Goal: Entertainment & Leisure: Consume media (video, audio)

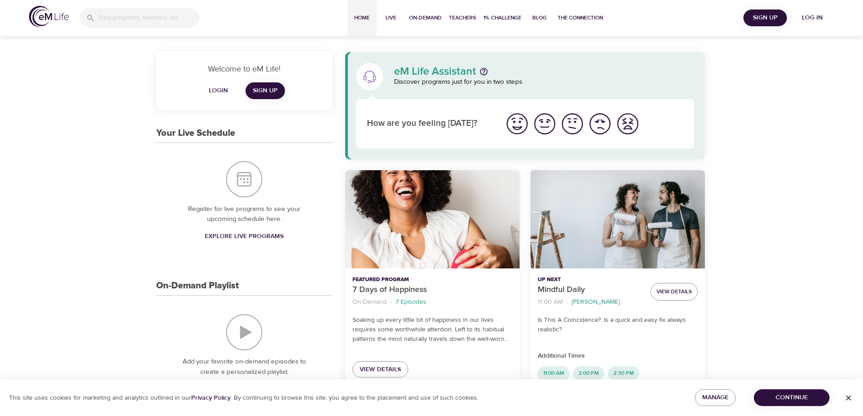
click at [809, 17] on span "Log in" at bounding box center [812, 17] width 36 height 11
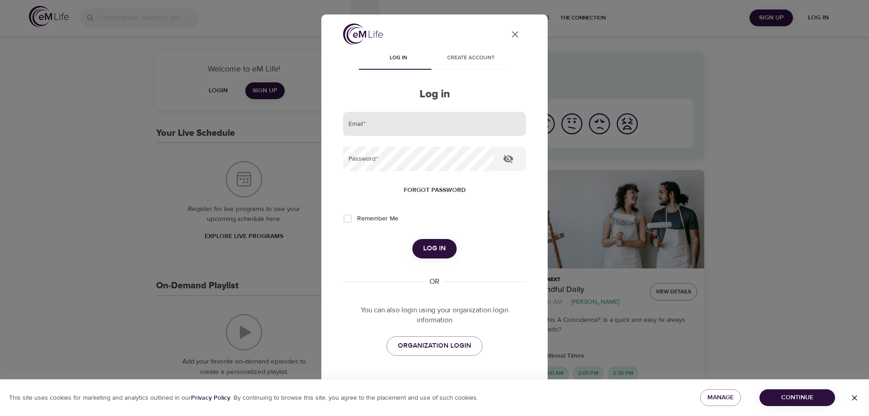
click at [373, 125] on input "email" at bounding box center [434, 124] width 183 height 24
type input "[PERSON_NAME][EMAIL_ADDRESS][DOMAIN_NAME]"
click at [413, 239] on button "Log in" at bounding box center [435, 248] width 44 height 19
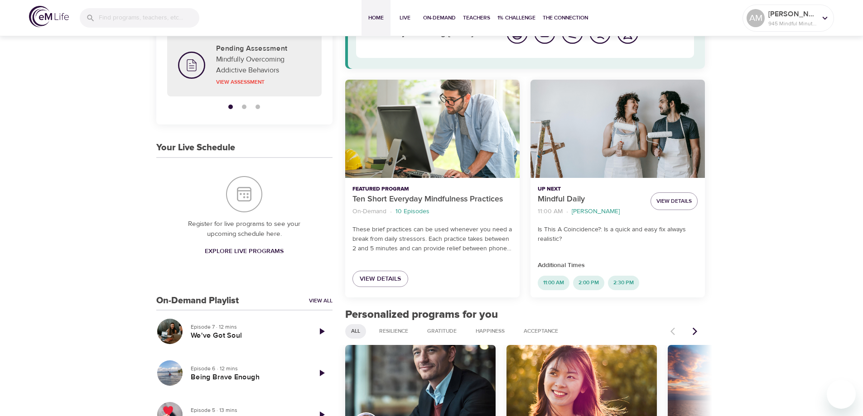
scroll to position [181, 0]
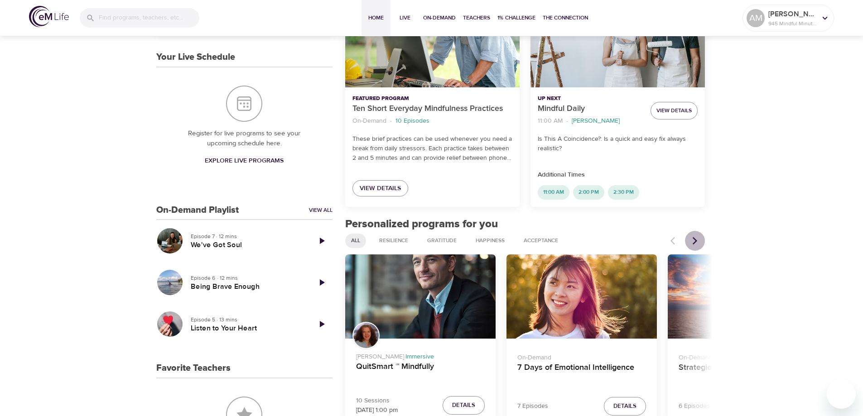
click at [692, 238] on icon "Next items" at bounding box center [694, 240] width 9 height 9
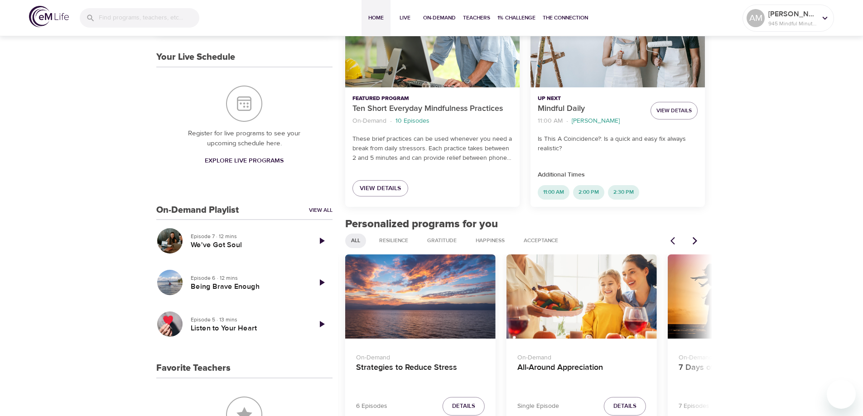
click at [692, 238] on icon "Next items" at bounding box center [694, 240] width 9 height 9
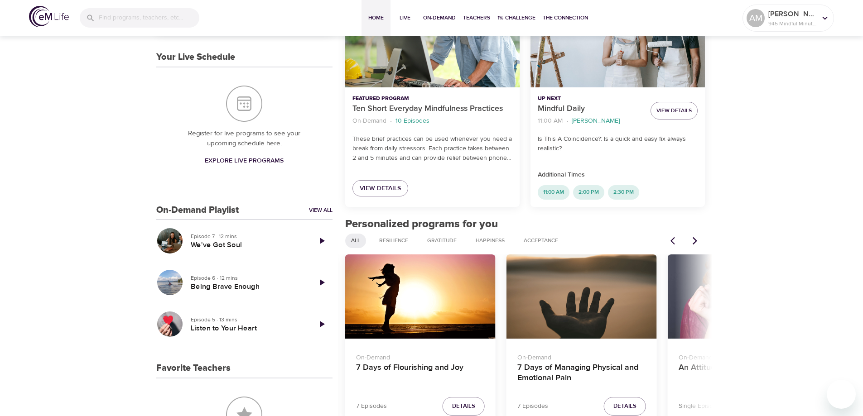
click at [692, 238] on icon "Next items" at bounding box center [694, 240] width 9 height 9
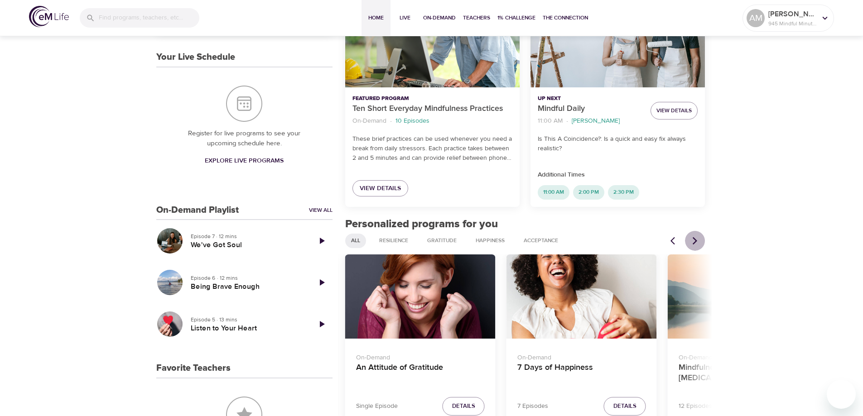
click at [692, 238] on icon "Next items" at bounding box center [694, 240] width 9 height 9
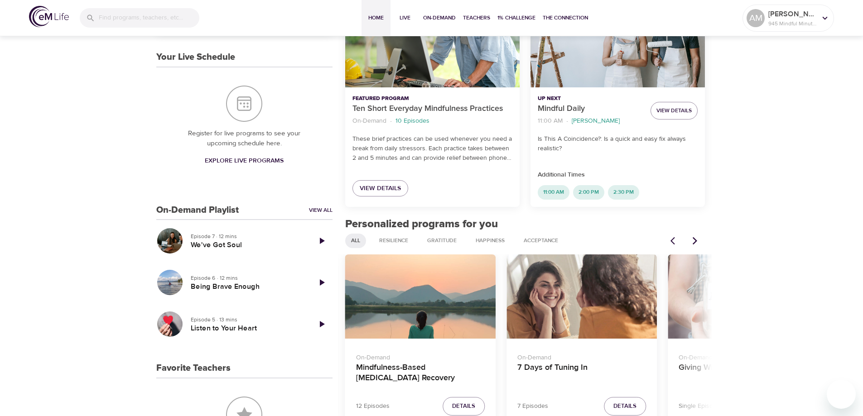
click at [692, 238] on icon "Next items" at bounding box center [694, 240] width 9 height 9
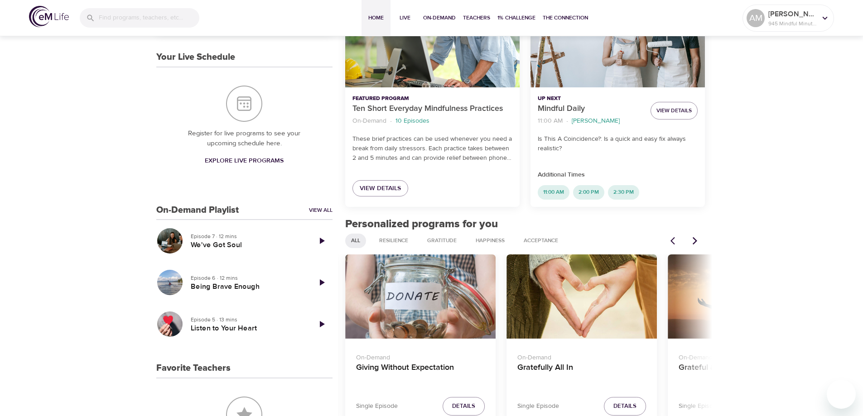
click at [692, 238] on icon "Next items" at bounding box center [694, 240] width 9 height 9
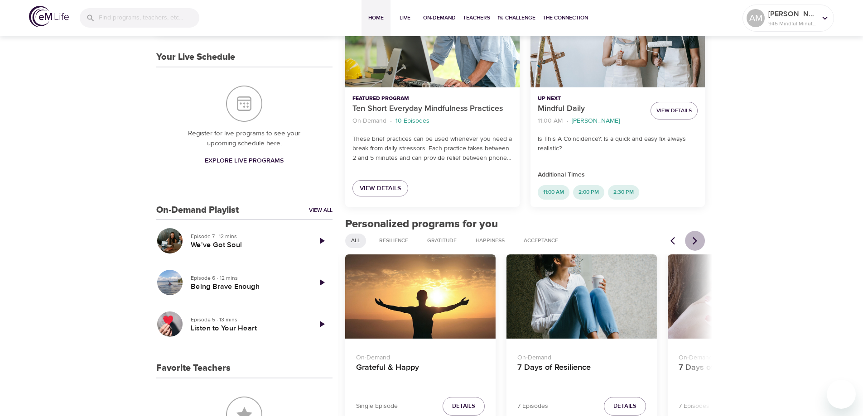
click at [692, 238] on icon "Next items" at bounding box center [694, 240] width 9 height 9
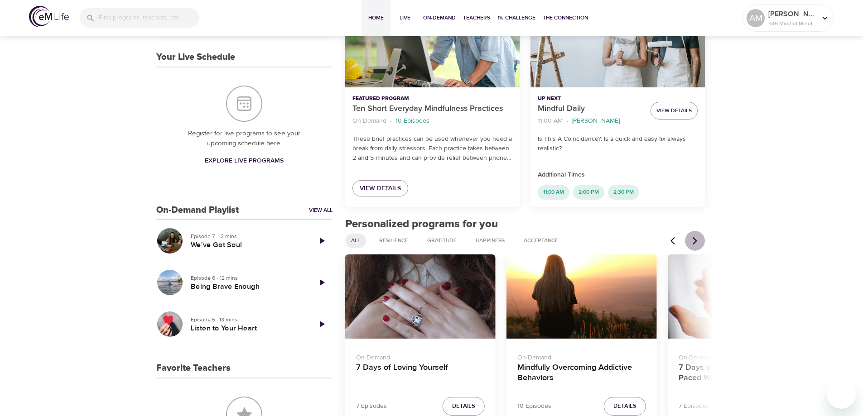
click at [692, 238] on icon "Next items" at bounding box center [694, 240] width 9 height 9
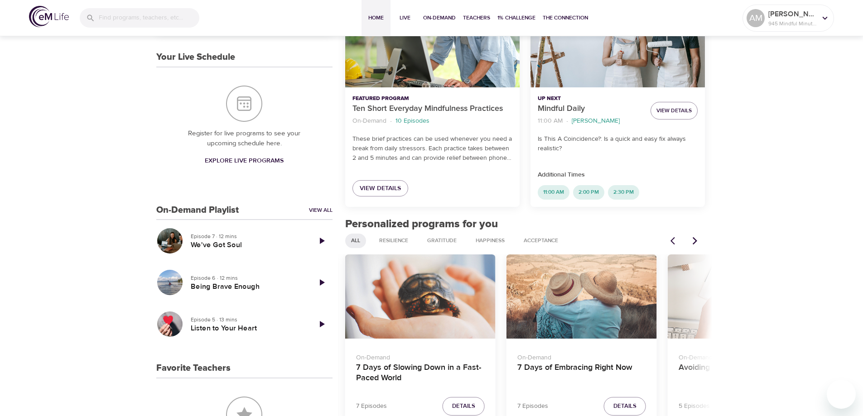
click at [589, 317] on div "7 Days of Embracing Right Now" at bounding box center [581, 296] width 150 height 85
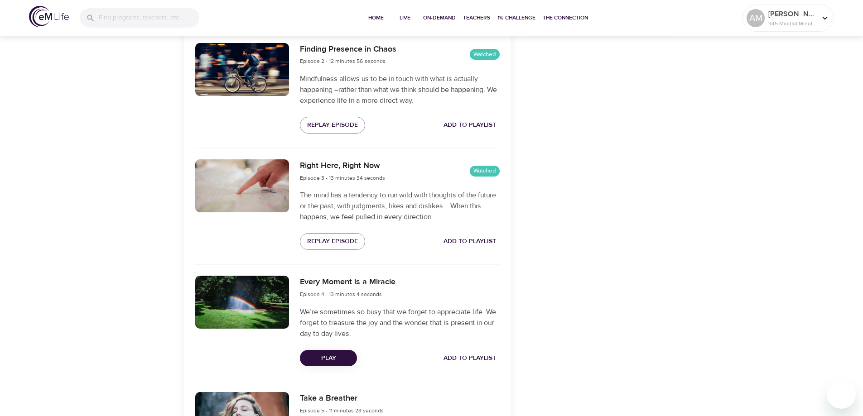
scroll to position [498, 0]
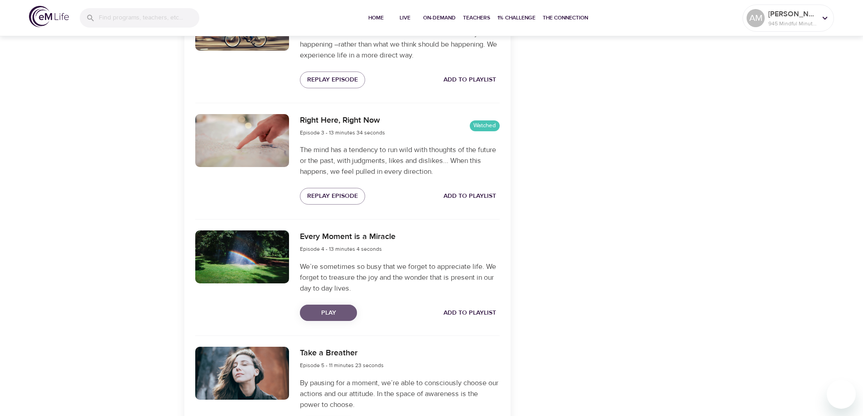
click at [327, 311] on span "Play" at bounding box center [328, 312] width 43 height 11
